Goal: Information Seeking & Learning: Learn about a topic

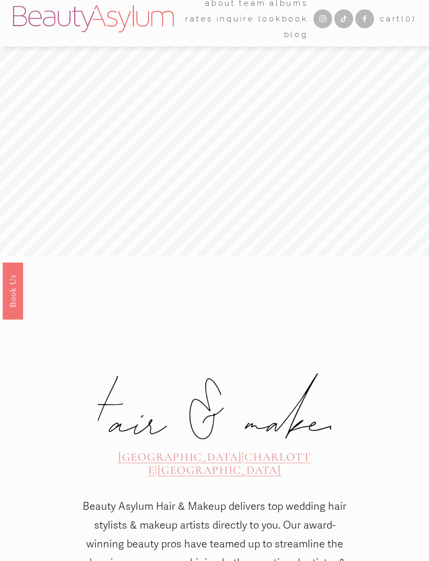
scroll to position [10, 0]
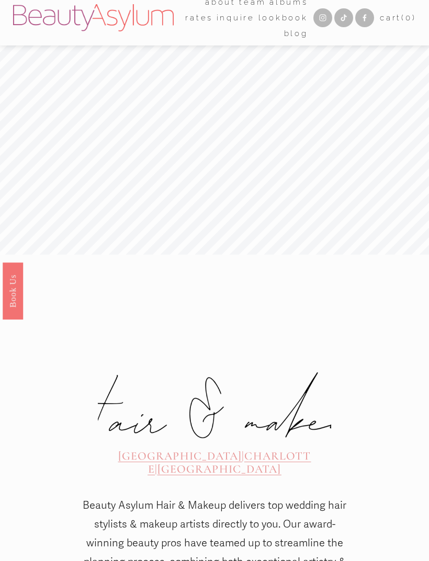
click at [0, 0] on div at bounding box center [0, 0] width 0 height 0
click at [239, 288] on link "Rates" at bounding box center [214, 286] width 68 height 26
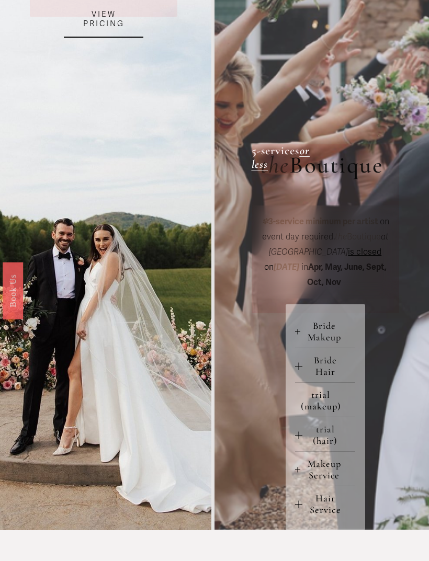
scroll to position [208, 0]
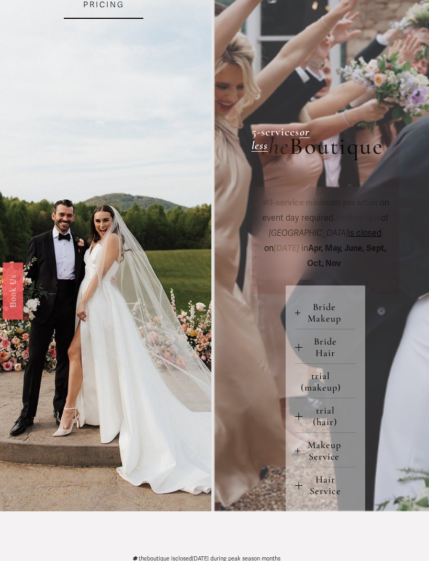
click at [303, 311] on span "Bride Makeup" at bounding box center [327, 312] width 55 height 23
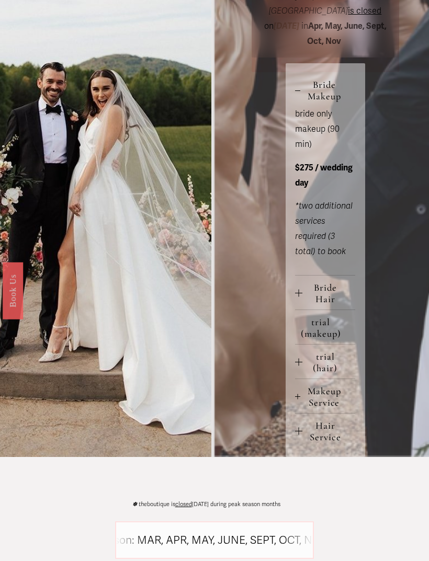
scroll to position [431, 0]
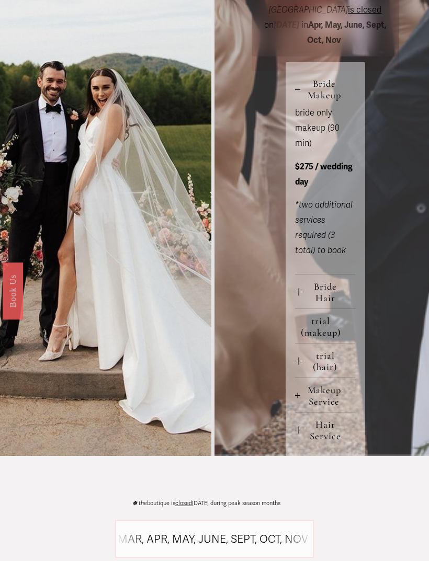
click at [304, 288] on span "Bride Hair" at bounding box center [328, 292] width 53 height 23
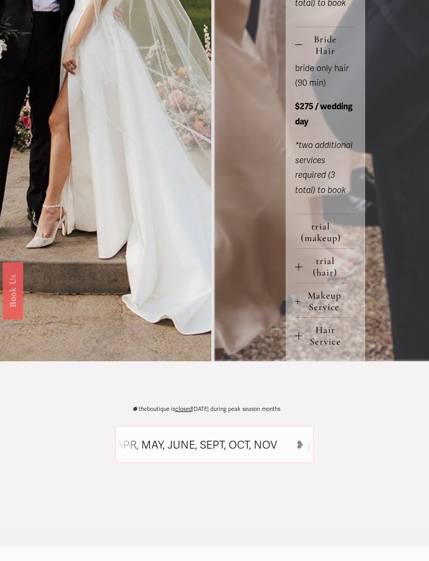
scroll to position [682, 0]
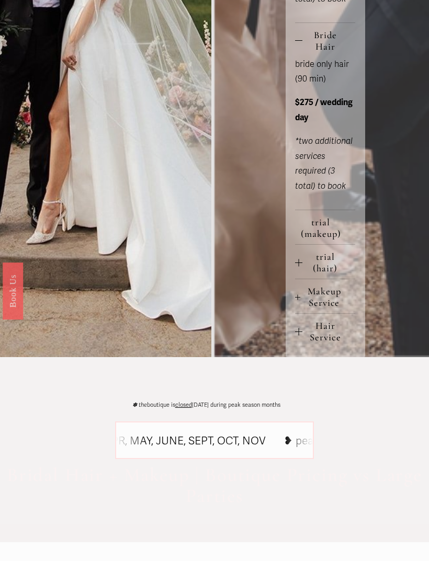
click at [305, 295] on span "Makeup Service" at bounding box center [327, 296] width 55 height 23
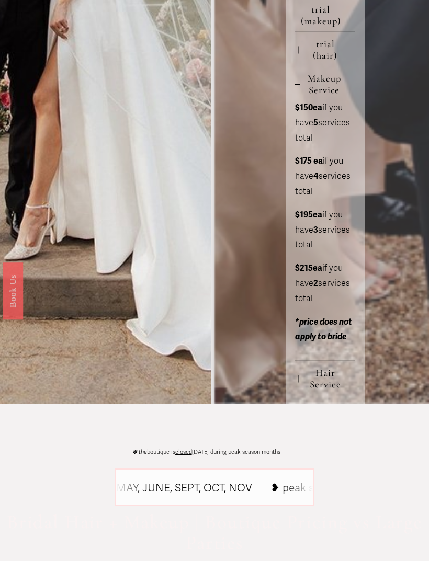
scroll to position [896, 0]
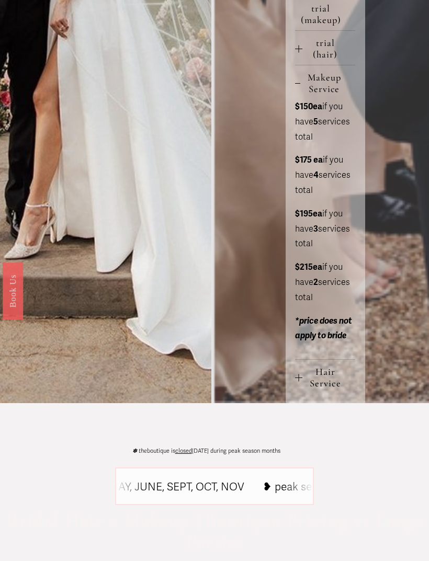
click at [309, 366] on span "Hair Service" at bounding box center [328, 377] width 53 height 23
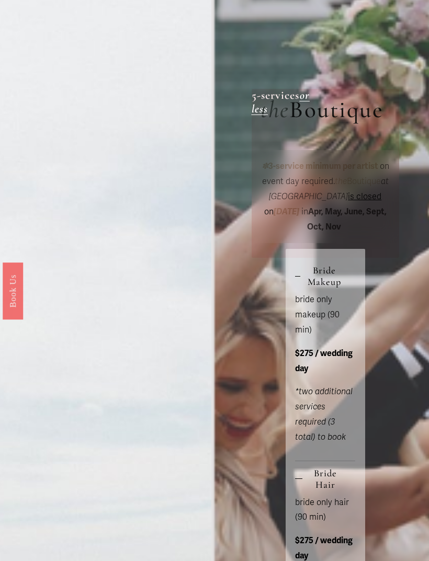
scroll to position [0, 0]
